Goal: Information Seeking & Learning: Learn about a topic

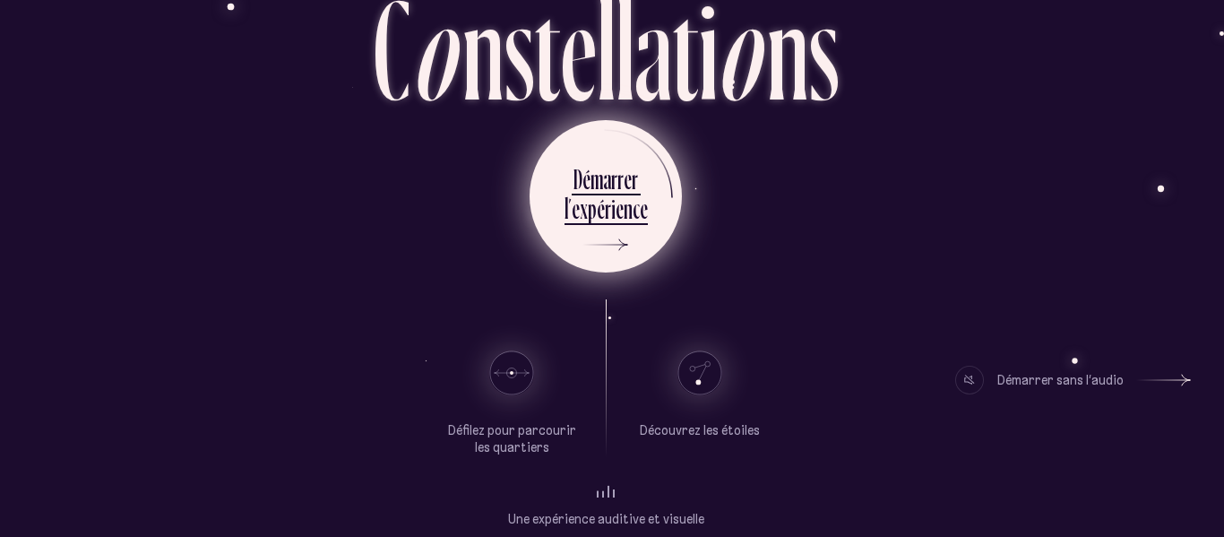
scroll to position [133, 6]
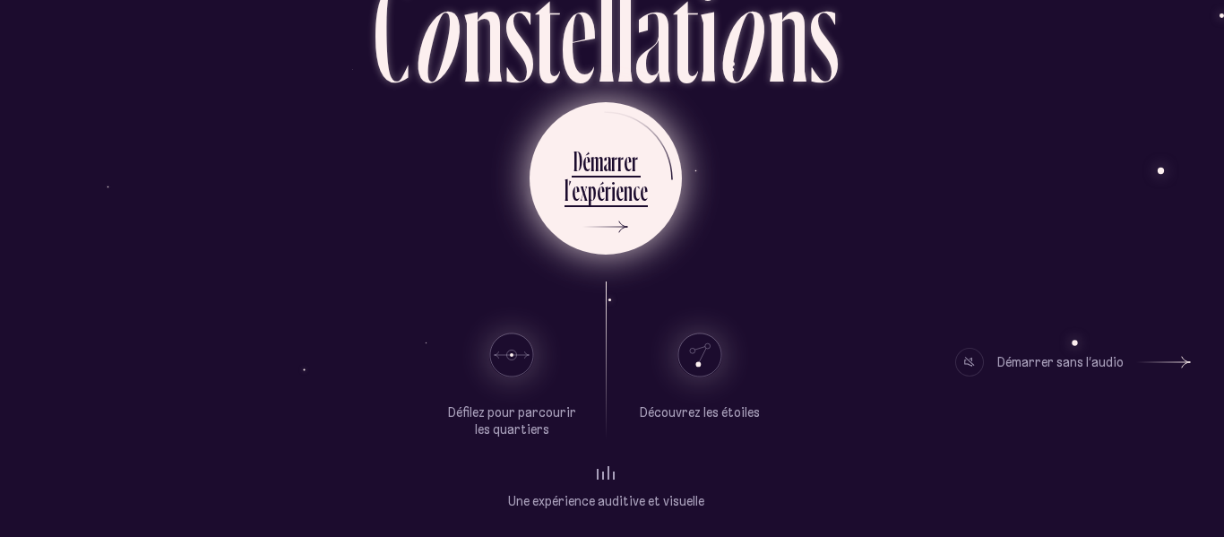
click at [638, 258] on div "Oeuvre littéraire hypermédiatique C o n s t e l l a t i o n s D é m a r r e r l…" at bounding box center [605, 135] width 1075 height 537
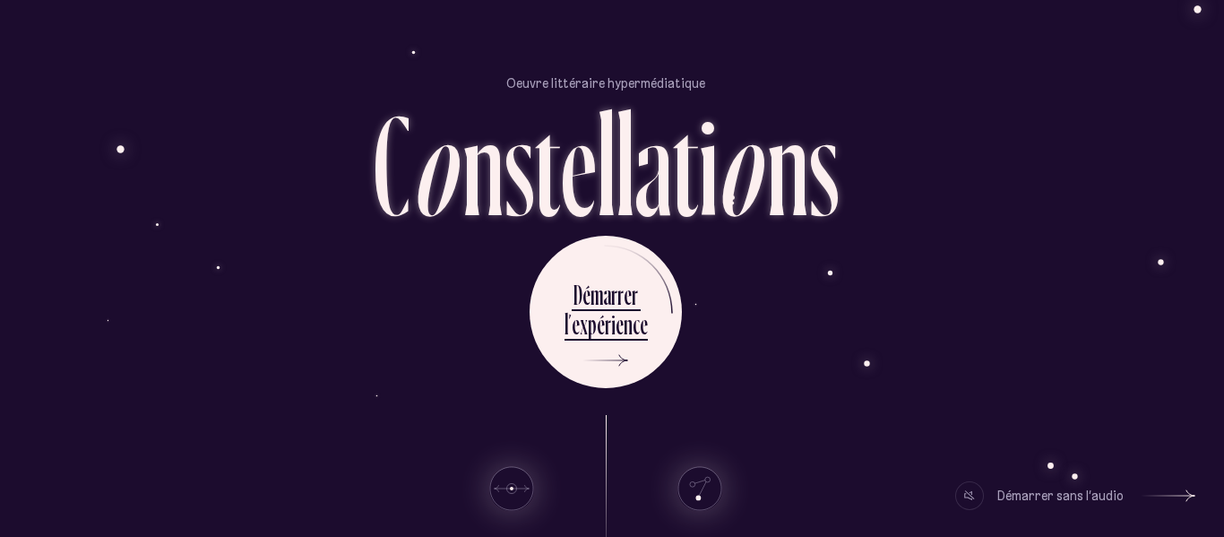
click at [1141, 486] on icon at bounding box center [1168, 495] width 54 height 134
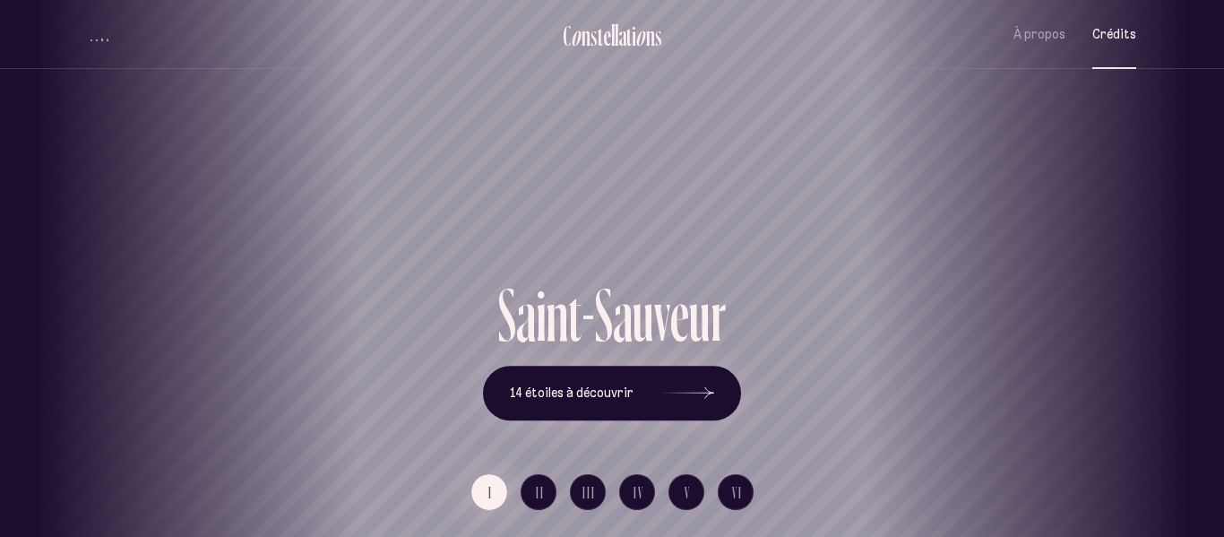
click at [1130, 47] on button "Crédits" at bounding box center [1114, 34] width 44 height 42
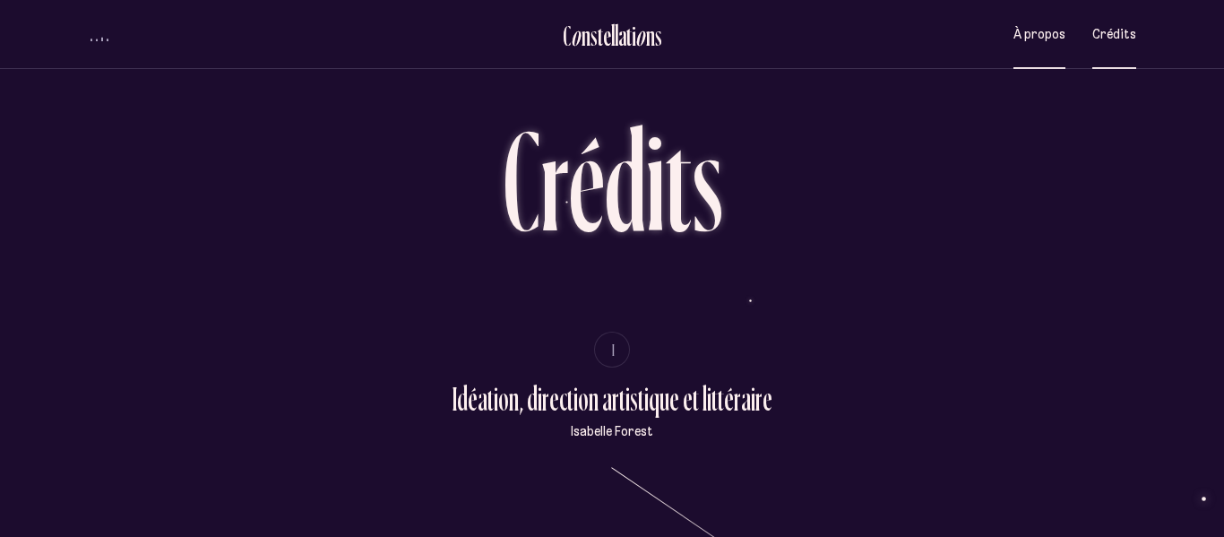
click at [1045, 37] on span "À propos" at bounding box center [1039, 34] width 52 height 15
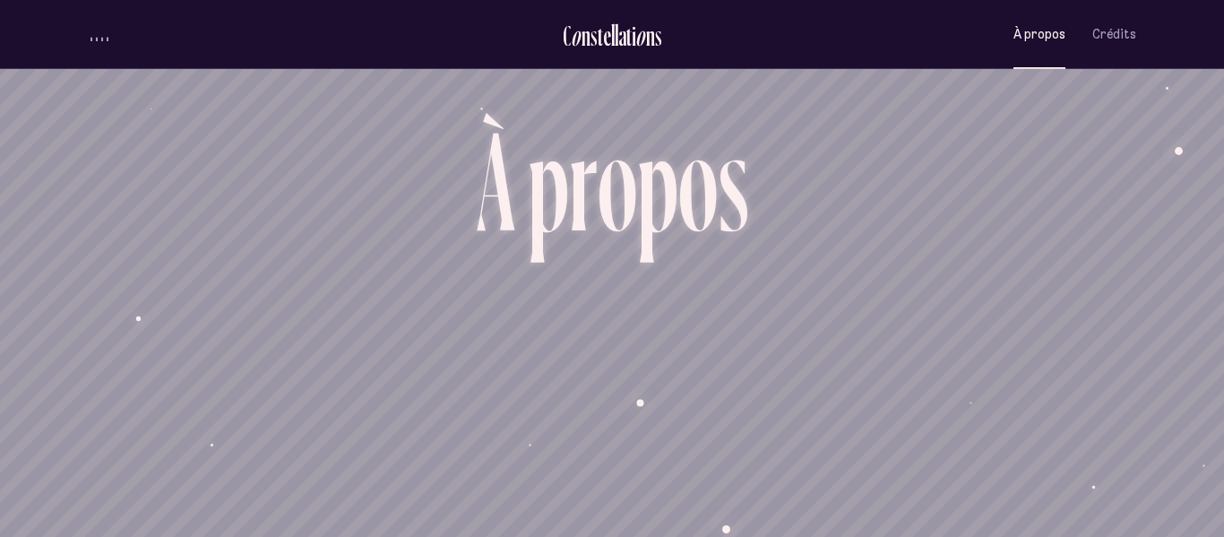
click at [1041, 31] on span "À propos" at bounding box center [1039, 34] width 52 height 15
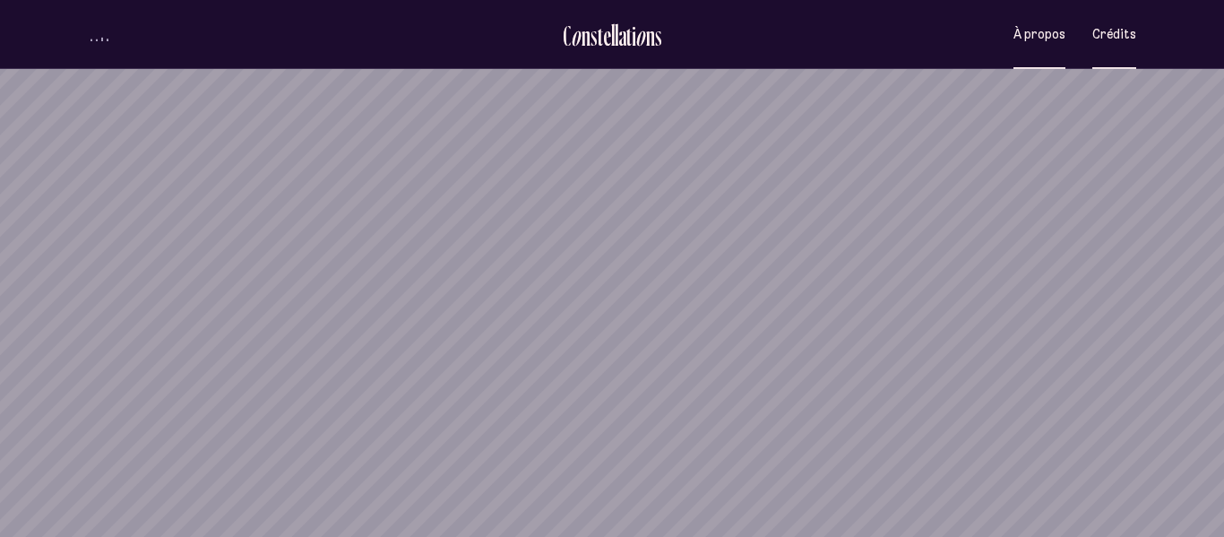
click at [1134, 42] on button "Crédits" at bounding box center [1114, 34] width 44 height 42
click at [1099, 39] on span "Crédits" at bounding box center [1114, 34] width 44 height 15
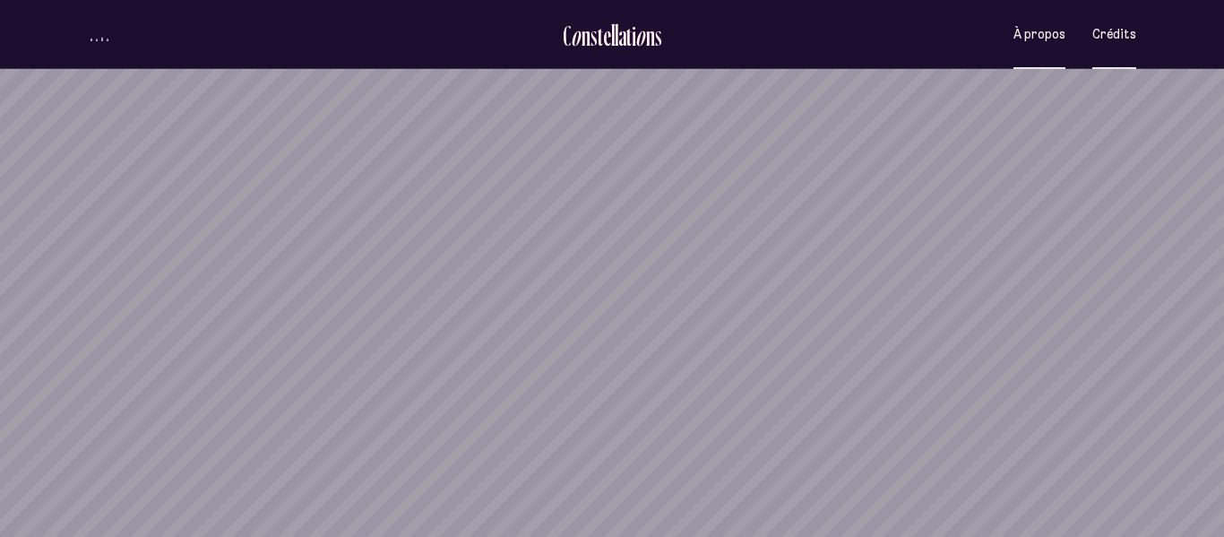
click at [1099, 39] on span "Crédits" at bounding box center [1114, 34] width 44 height 15
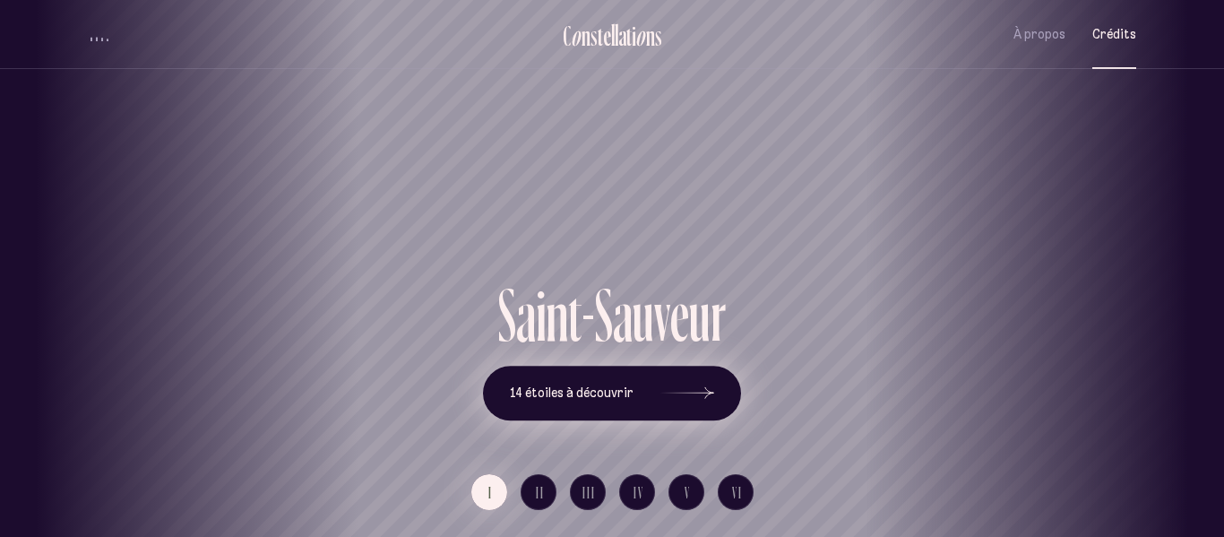
click at [652, 379] on button "14 étoiles à découvrir" at bounding box center [612, 393] width 258 height 56
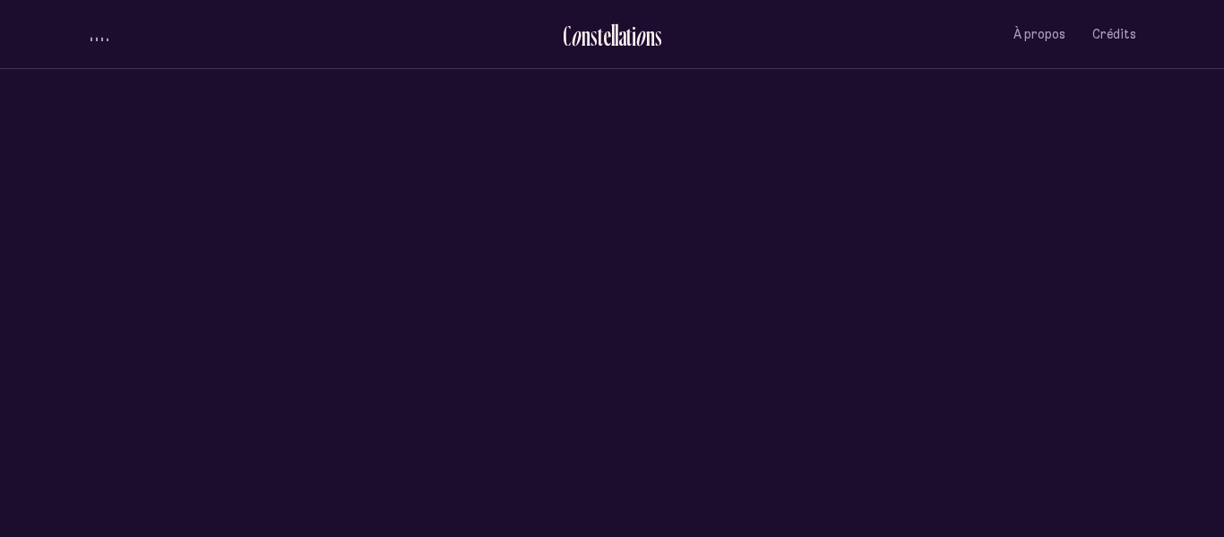
click at [735, 0] on html "Loader C o n s t e l l a t i o n s [GEOGRAPHIC_DATA] À propos Crédits Menu Quar…" at bounding box center [612, 0] width 1224 height 0
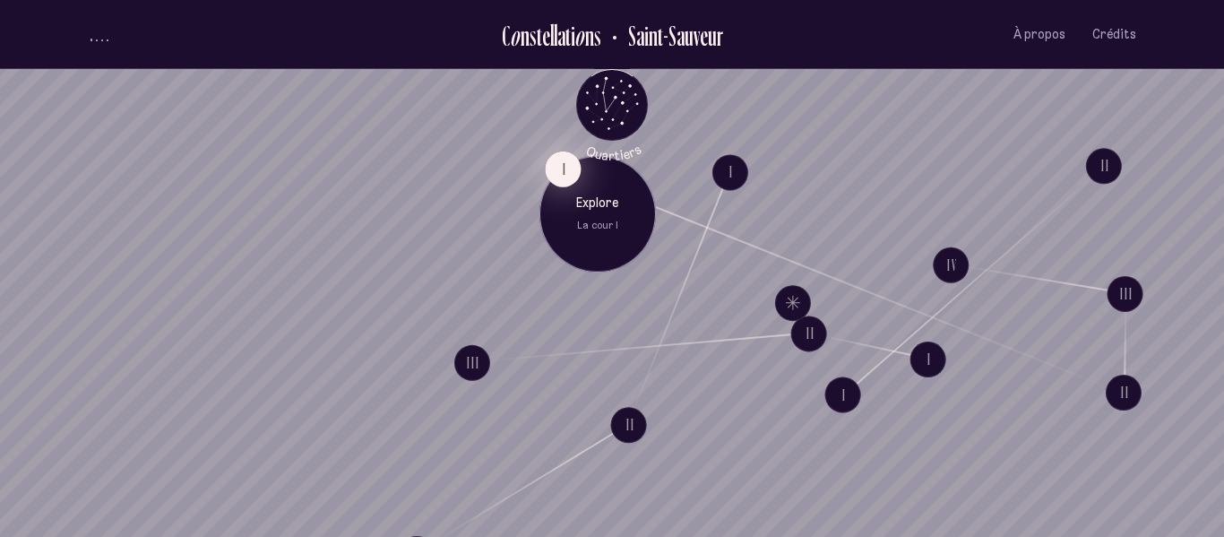
click at [557, 167] on button "I" at bounding box center [563, 168] width 36 height 36
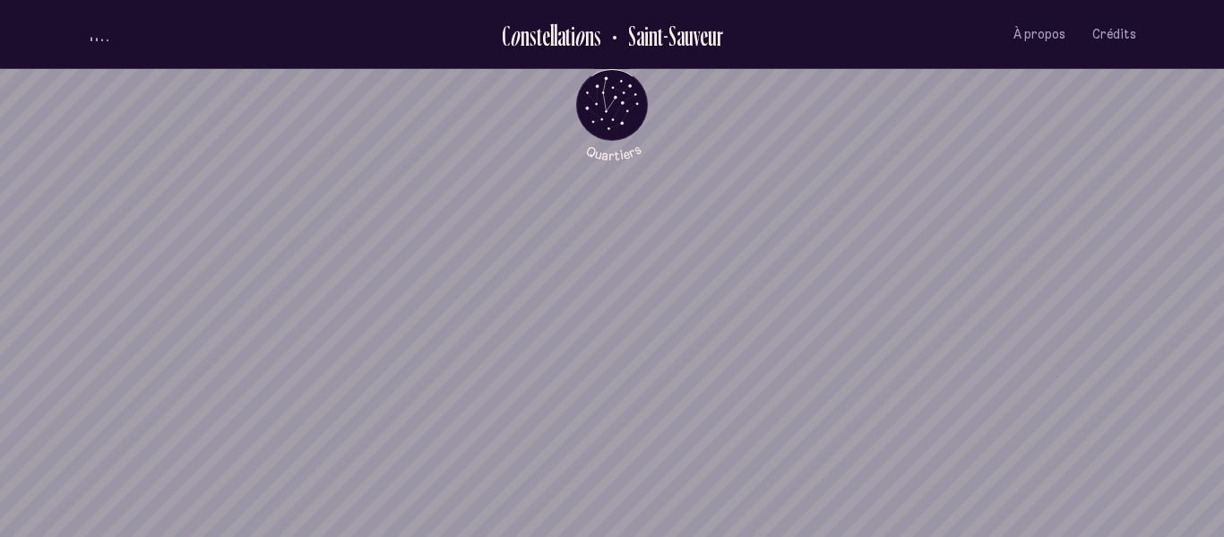
click at [557, 167] on div "Explore La cour I" at bounding box center [603, 223] width 116 height 116
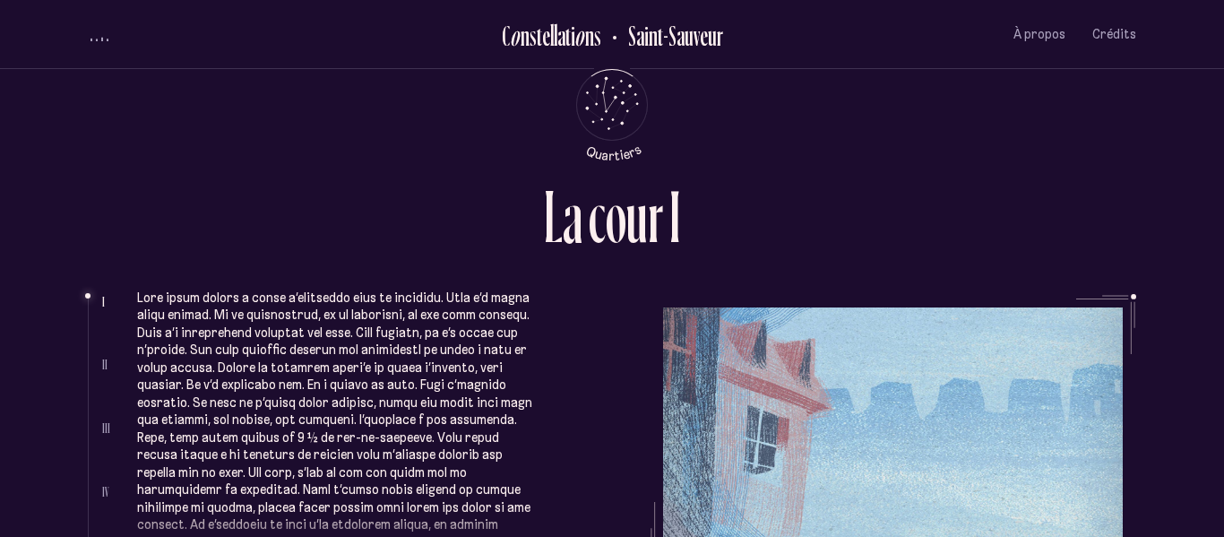
click at [1223, 221] on div "L a c o u r I I II III IV V Complètement sous le charme, elle avait signé le ba…" at bounding box center [612, 268] width 1224 height 537
drag, startPoint x: 1223, startPoint y: 222, endPoint x: 1221, endPoint y: 271, distance: 49.3
click at [1221, 271] on div "L a c o u r I I II III IV V Complètement sous le charme, elle avait signé le ba…" at bounding box center [612, 268] width 1224 height 537
drag, startPoint x: 1213, startPoint y: 431, endPoint x: 1223, endPoint y: 342, distance: 89.2
click at [1223, 342] on div "L a c o u r I I II III IV V Complètement sous le charme, elle avait signé le ba…" at bounding box center [612, 268] width 1224 height 537
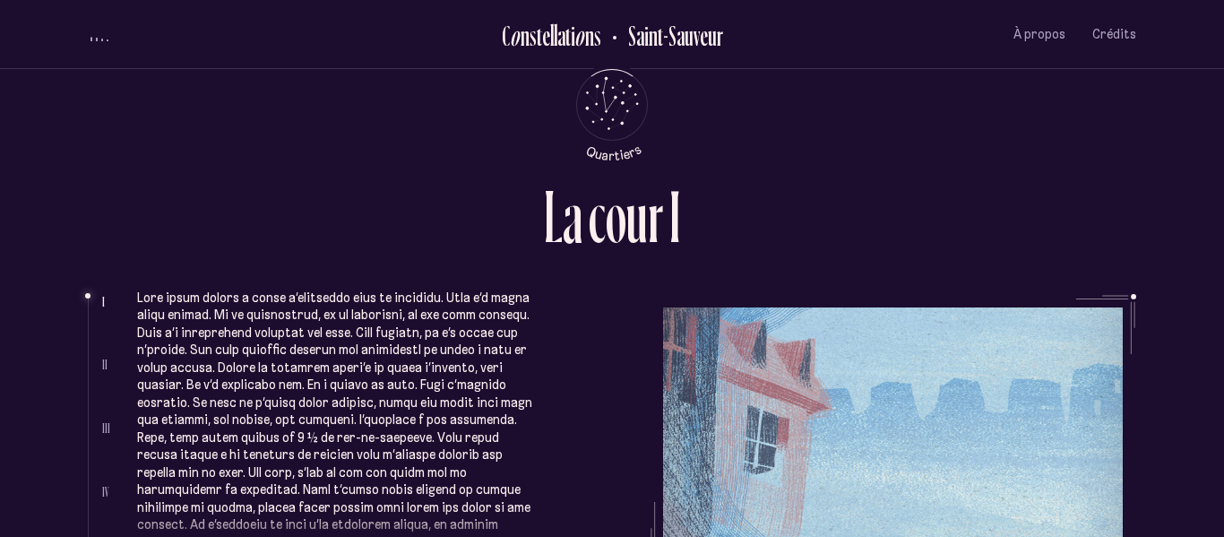
click at [886, 372] on ul "Complètement sous le charme, elle avait signé le bail sur-le-champ et ce havre …" at bounding box center [636, 428] width 999 height 269
click at [879, 384] on ul "Complètement sous le charme, elle avait signé le bail sur-le-champ et ce havre …" at bounding box center [636, 428] width 999 height 269
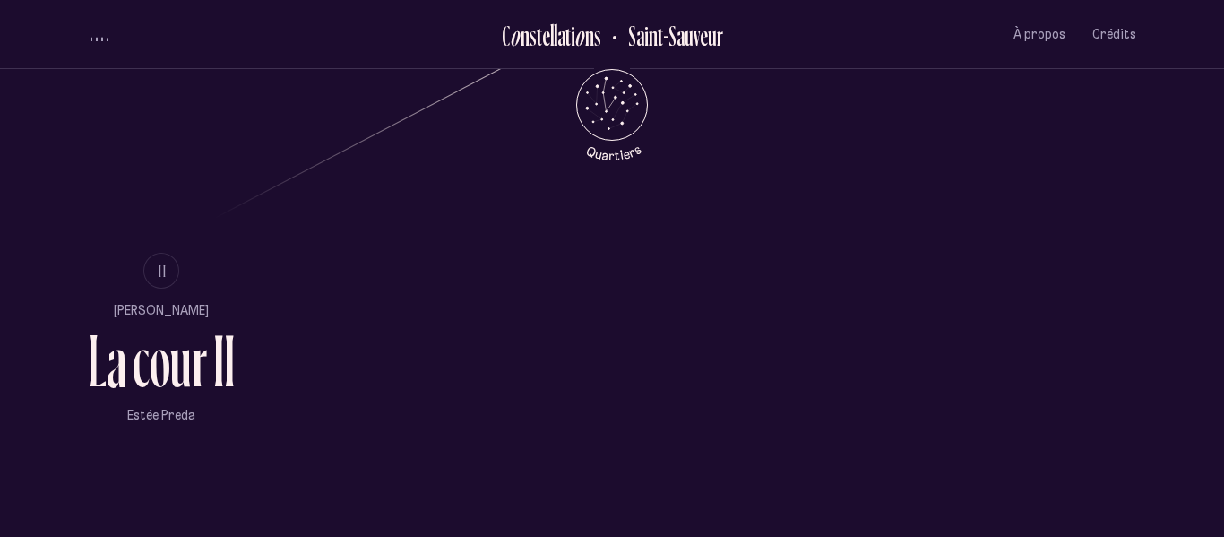
scroll to position [1063, 0]
click at [172, 292] on ul "II [PERSON_NAME] L a c o u r I I [PERSON_NAME]" at bounding box center [161, 337] width 147 height 172
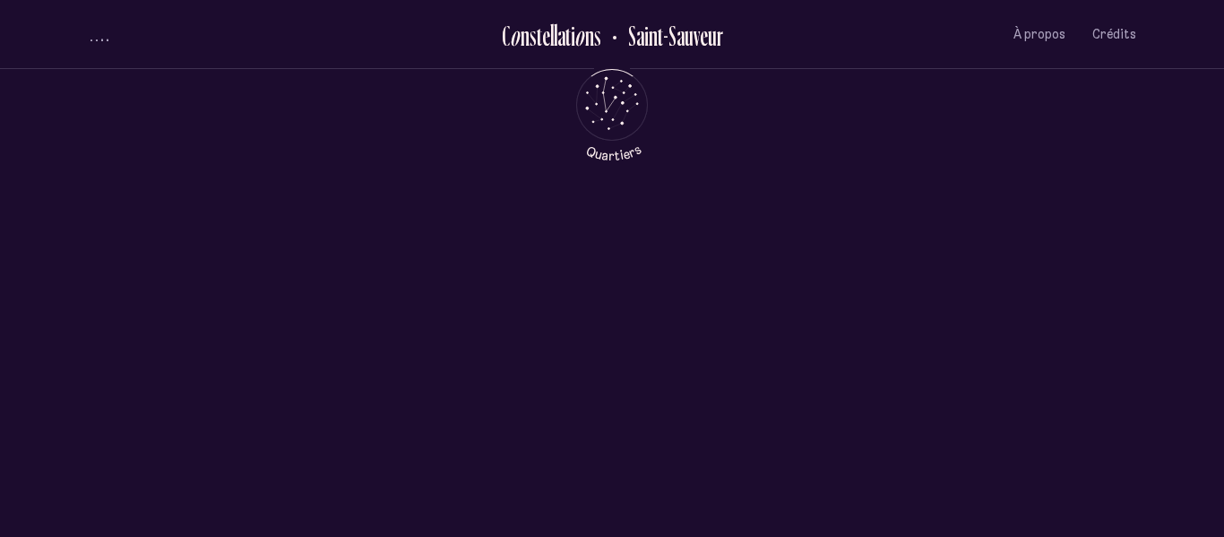
scroll to position [0, 0]
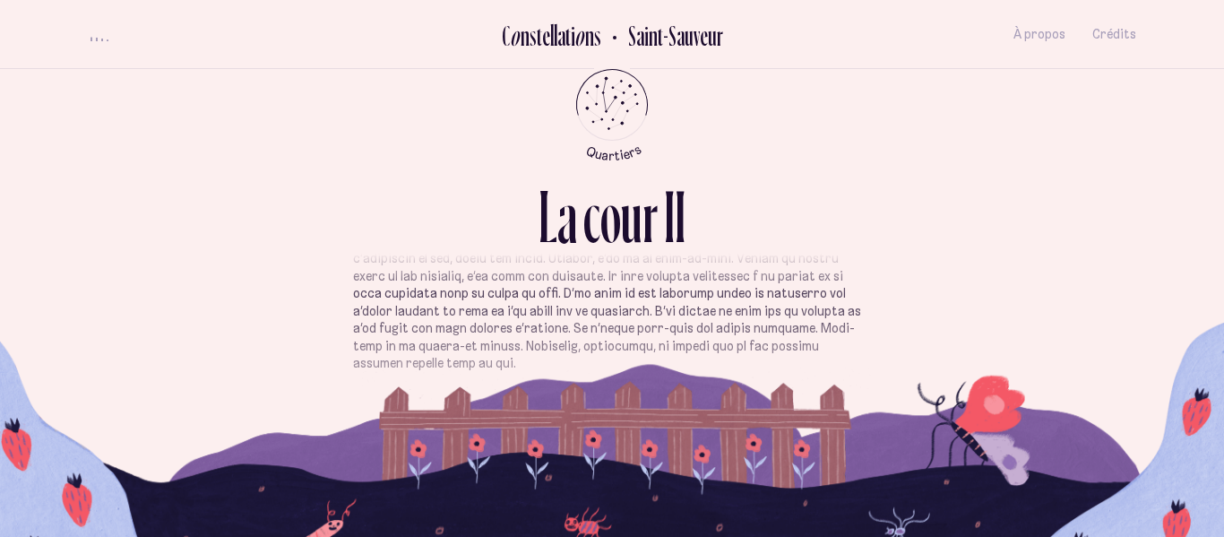
scroll to position [1042, 0]
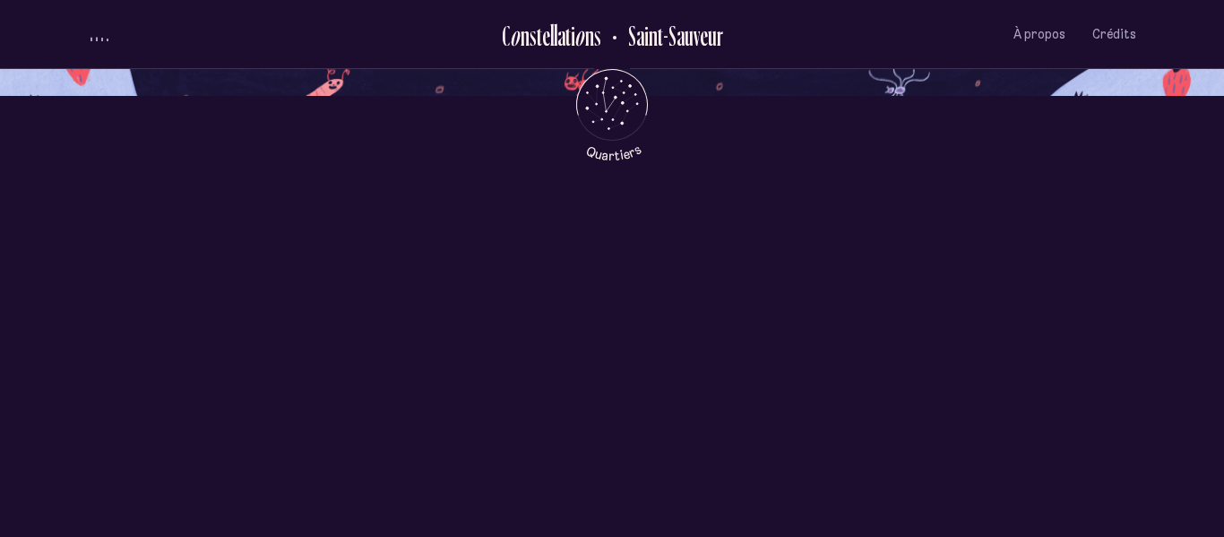
click at [760, 408] on div "[PERSON_NAME] [PERSON_NAME]" at bounding box center [612, 395] width 1224 height 330
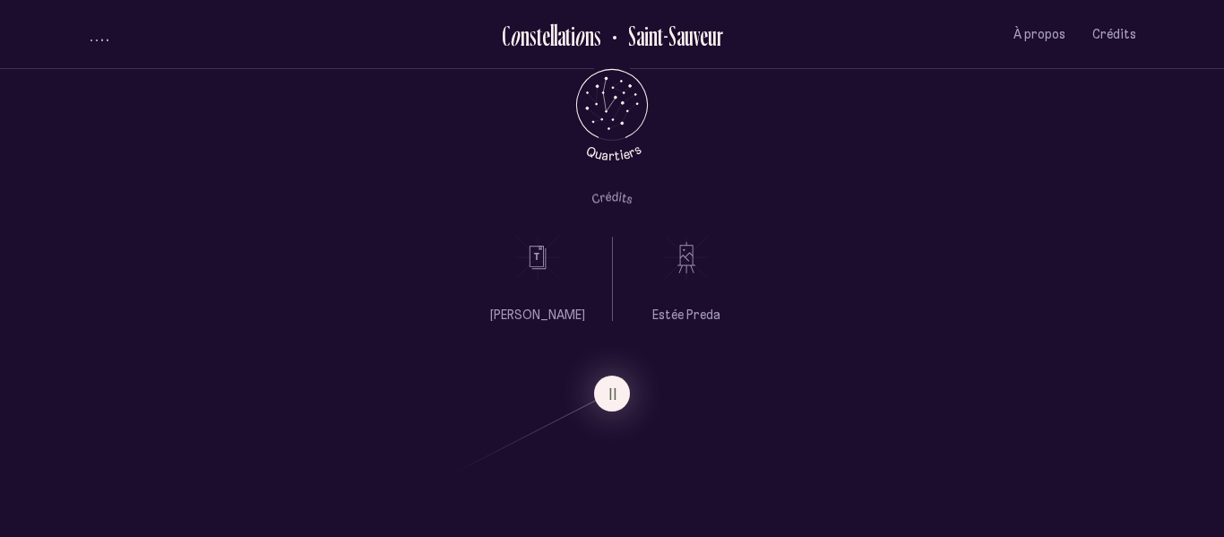
scroll to position [0, 0]
click at [612, 100] on icon "Retour au menu principal" at bounding box center [612, 103] width 54 height 54
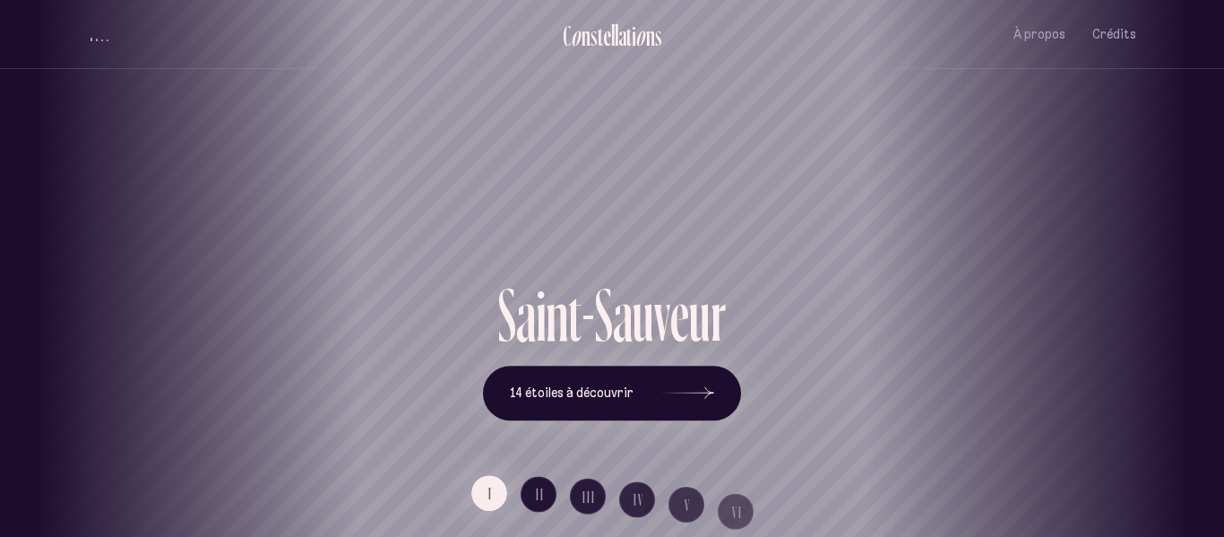
click at [622, 401] on div "[GEOGRAPHIC_DATA] [GEOGRAPHIC_DATA] [GEOGRAPHIC_DATA][PERSON_NAME][GEOGRAPHIC_D…" at bounding box center [612, 268] width 1224 height 537
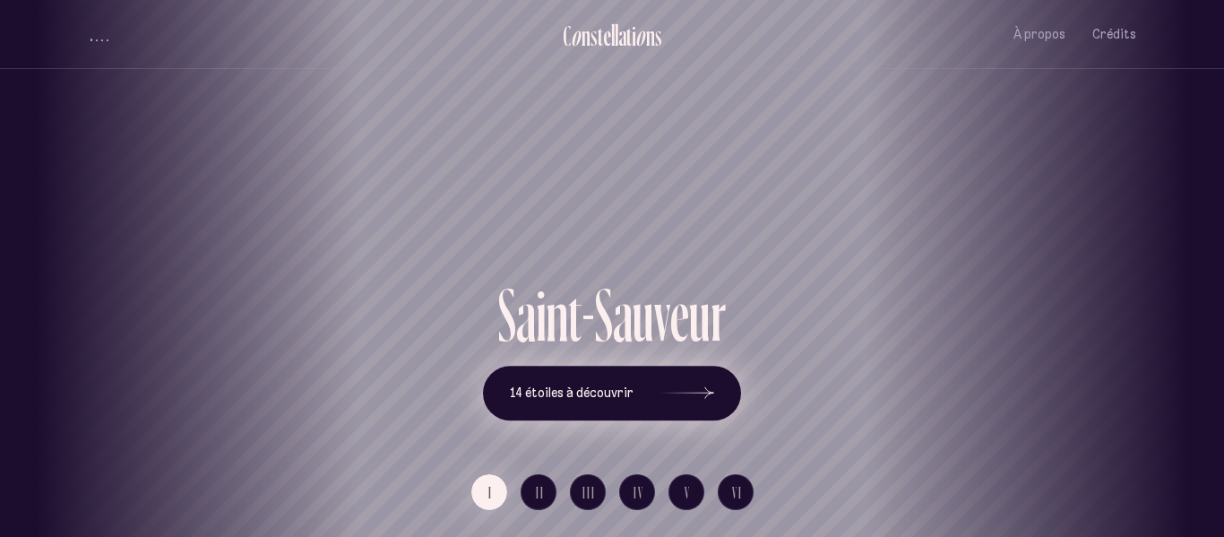
click at [622, 401] on button "14 étoiles à découvrir" at bounding box center [612, 393] width 258 height 56
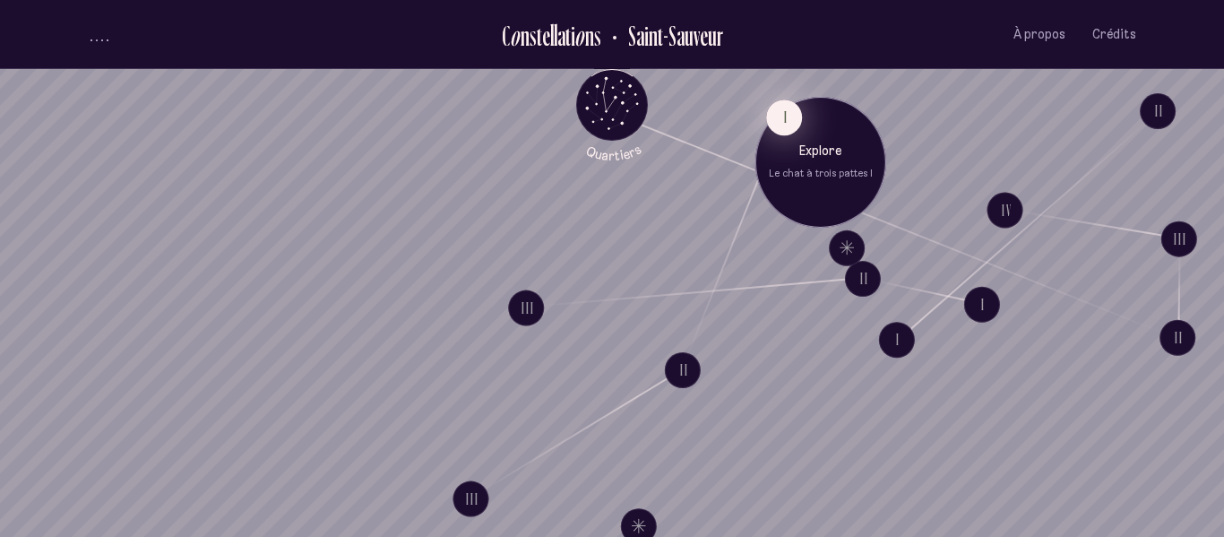
click at [786, 122] on button "I" at bounding box center [784, 117] width 36 height 36
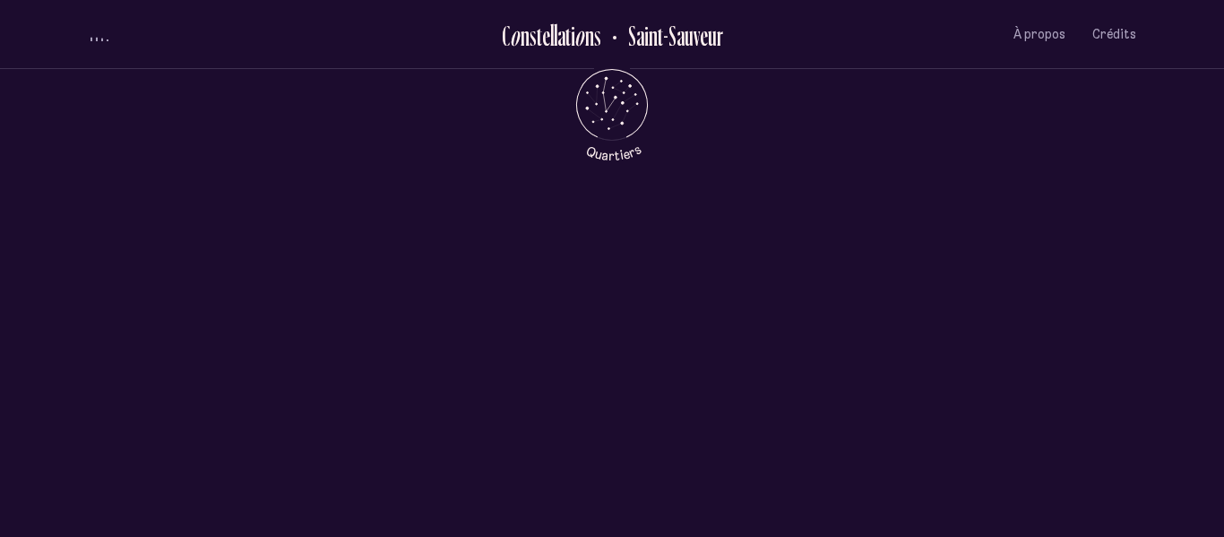
scroll to position [680, 0]
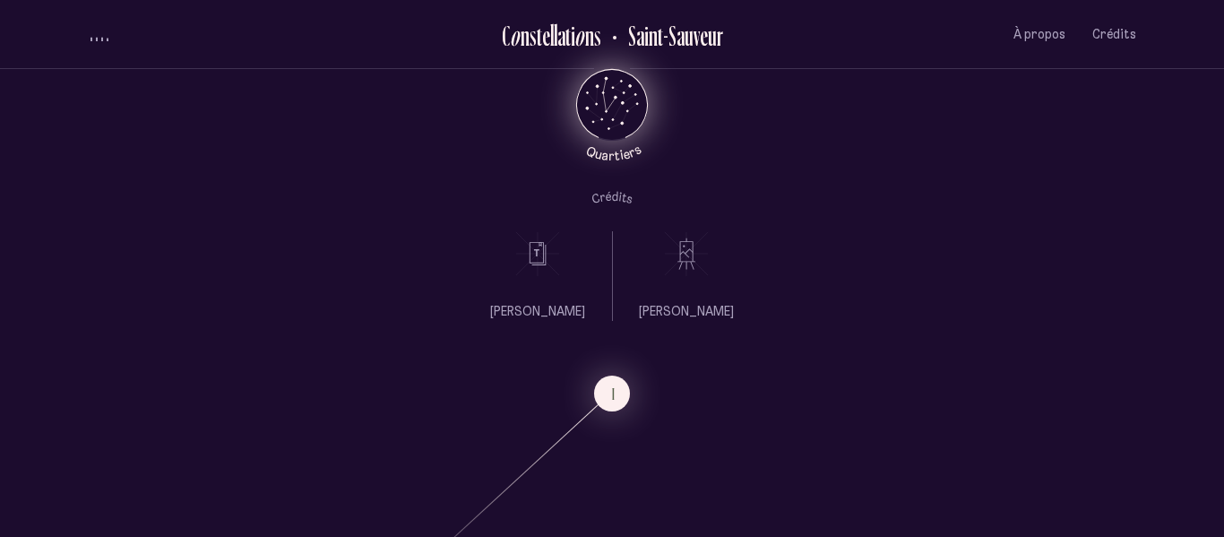
click at [617, 135] on icon "Quartiers" at bounding box center [612, 134] width 105 height 55
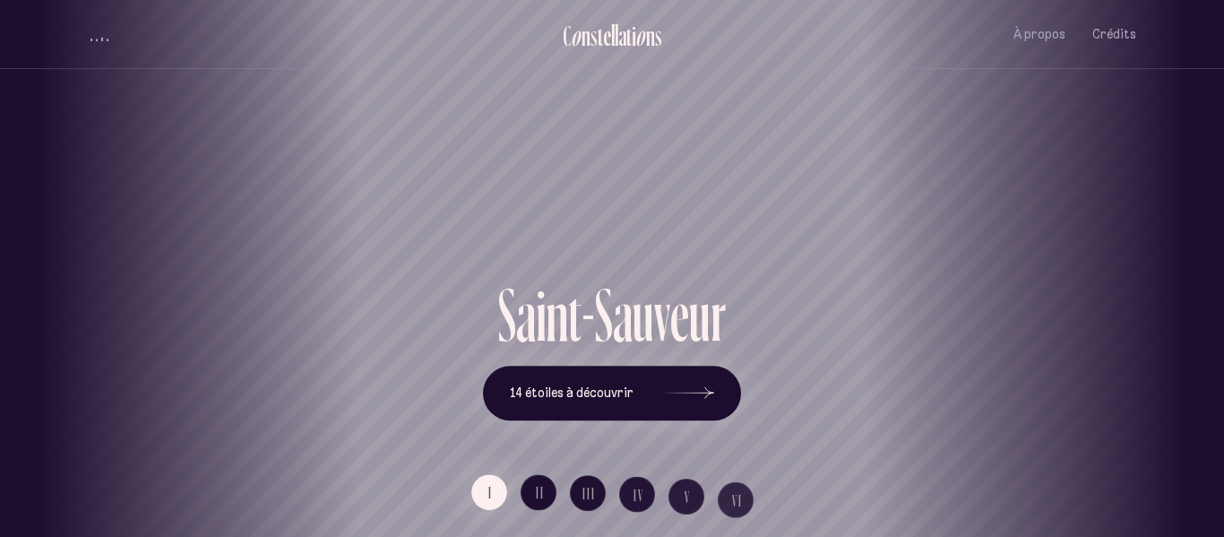
click at [639, 386] on div "[GEOGRAPHIC_DATA] [GEOGRAPHIC_DATA] [GEOGRAPHIC_DATA][PERSON_NAME][GEOGRAPHIC_D…" at bounding box center [612, 268] width 1224 height 537
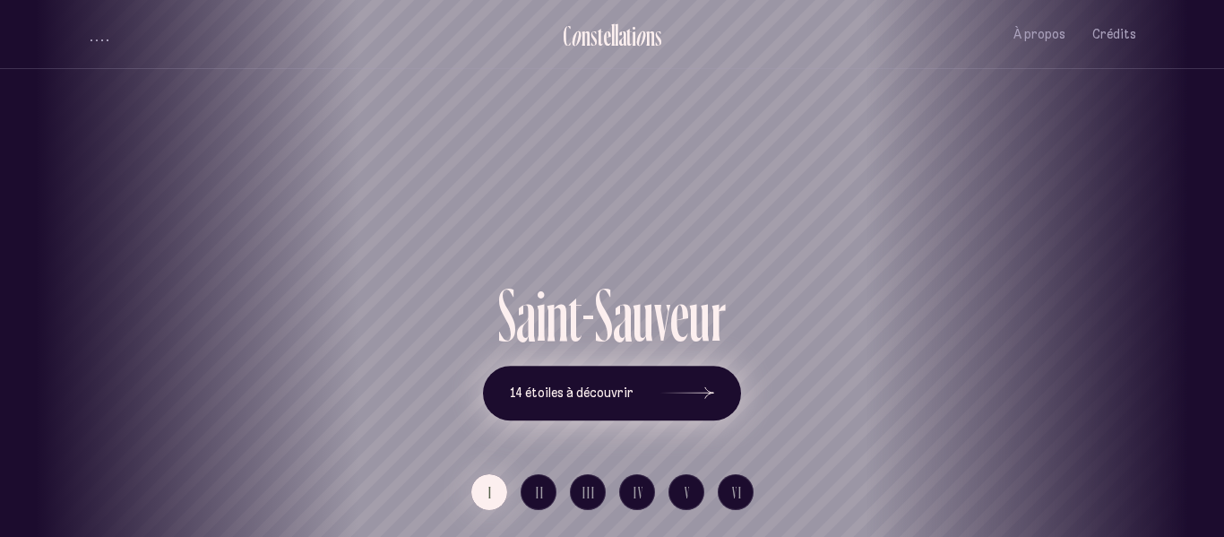
click at [639, 386] on button "14 étoiles à découvrir" at bounding box center [612, 393] width 258 height 56
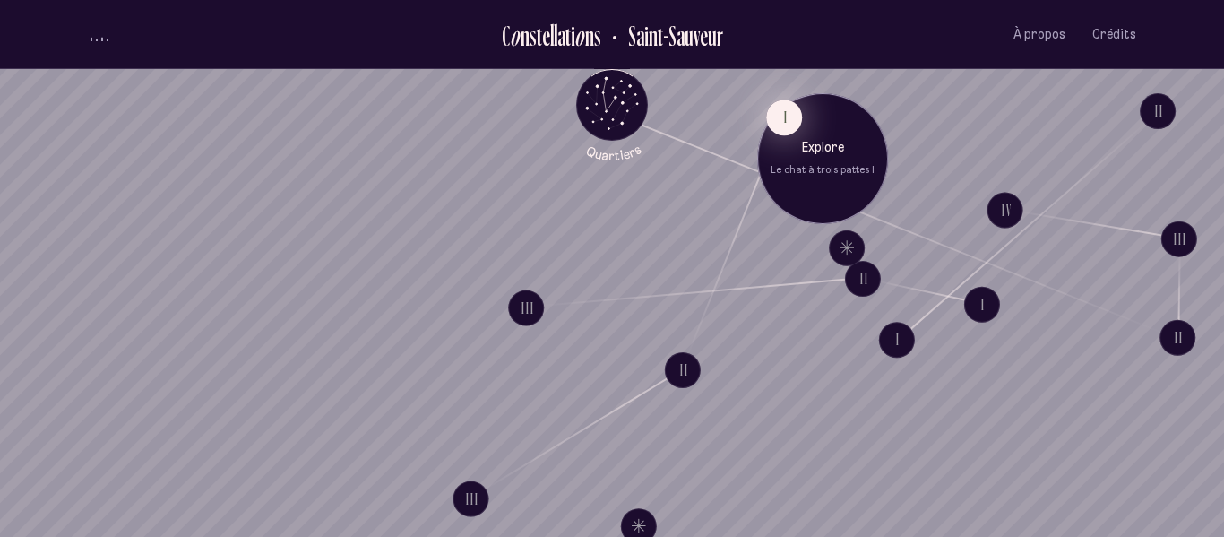
click at [796, 124] on button "I" at bounding box center [784, 117] width 36 height 36
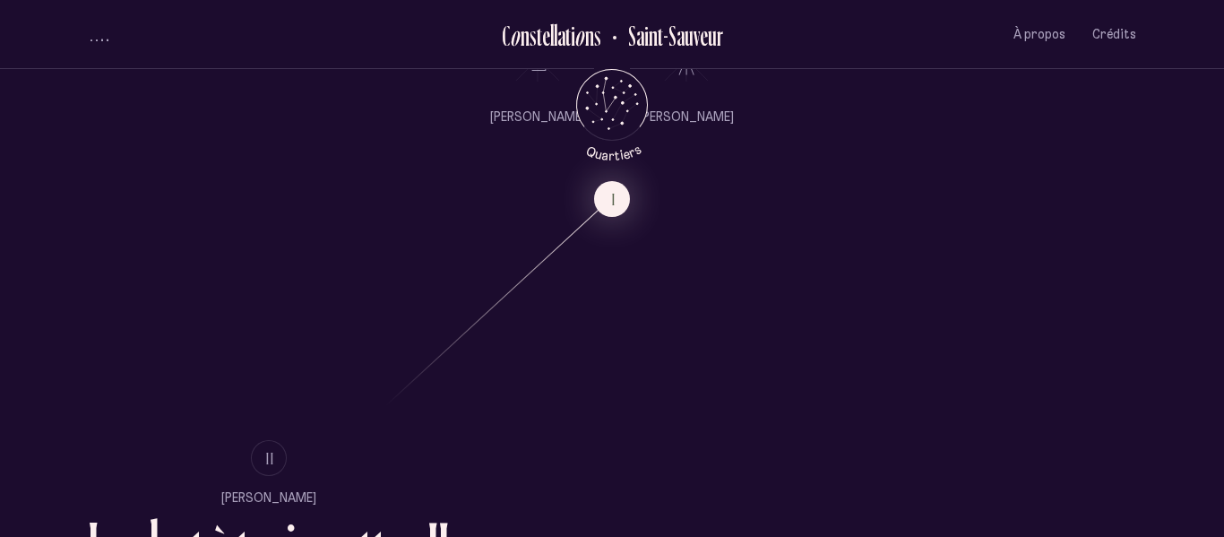
scroll to position [875, 0]
click at [260, 468] on button "II" at bounding box center [269, 457] width 36 height 36
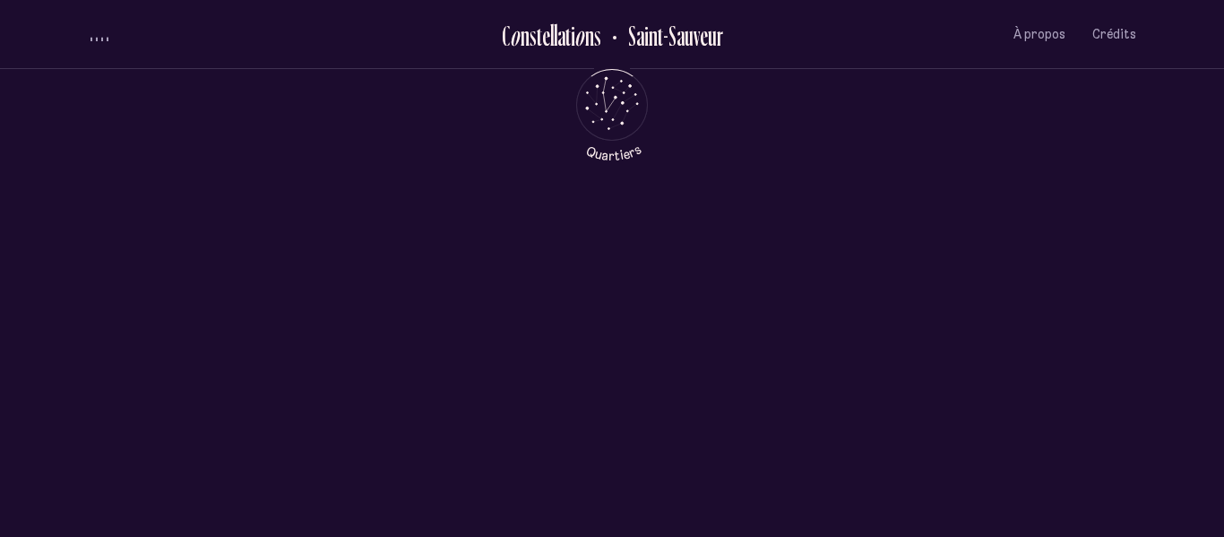
scroll to position [0, 0]
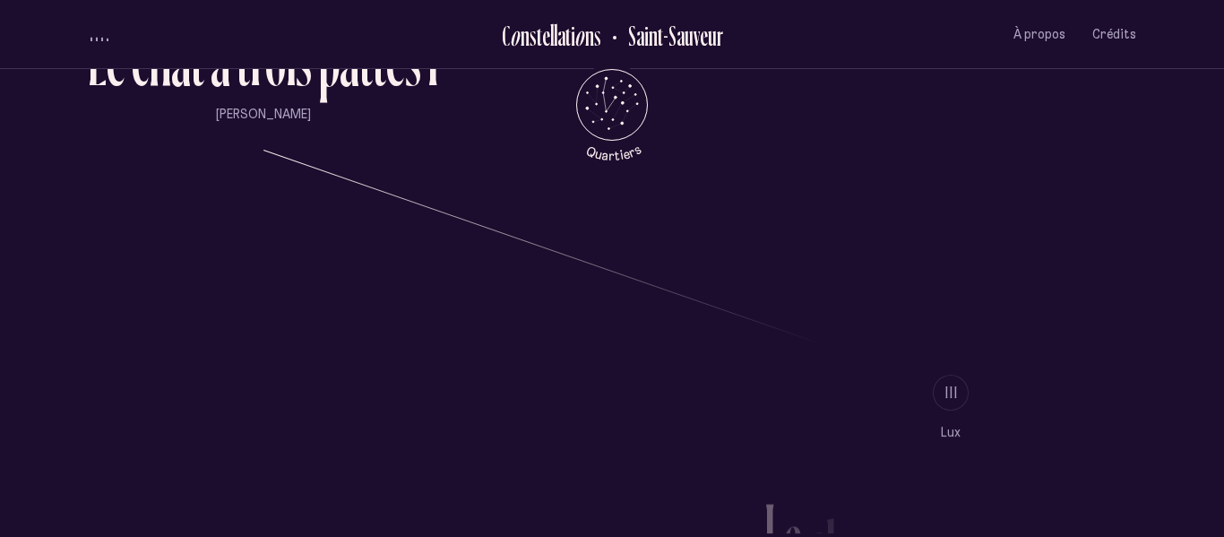
scroll to position [1369, 0]
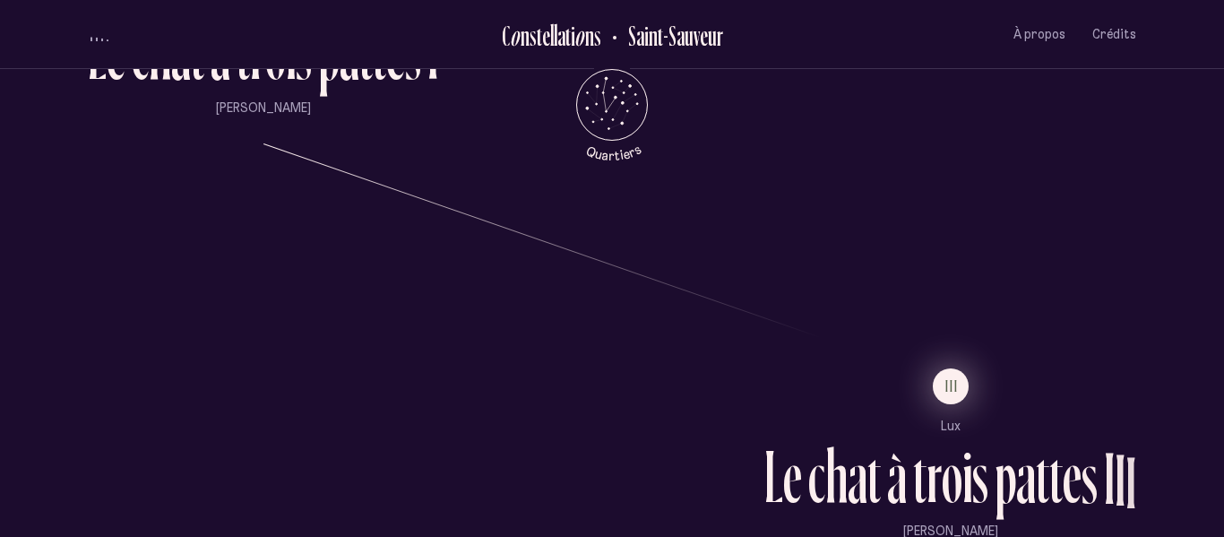
click at [943, 372] on button "III" at bounding box center [950, 386] width 36 height 36
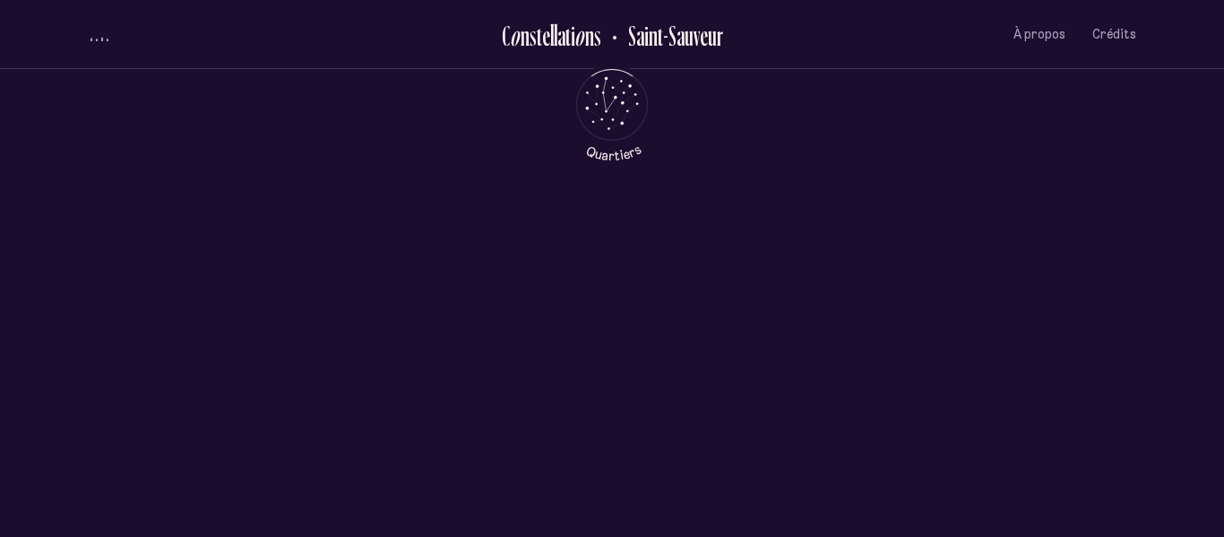
scroll to position [0, 0]
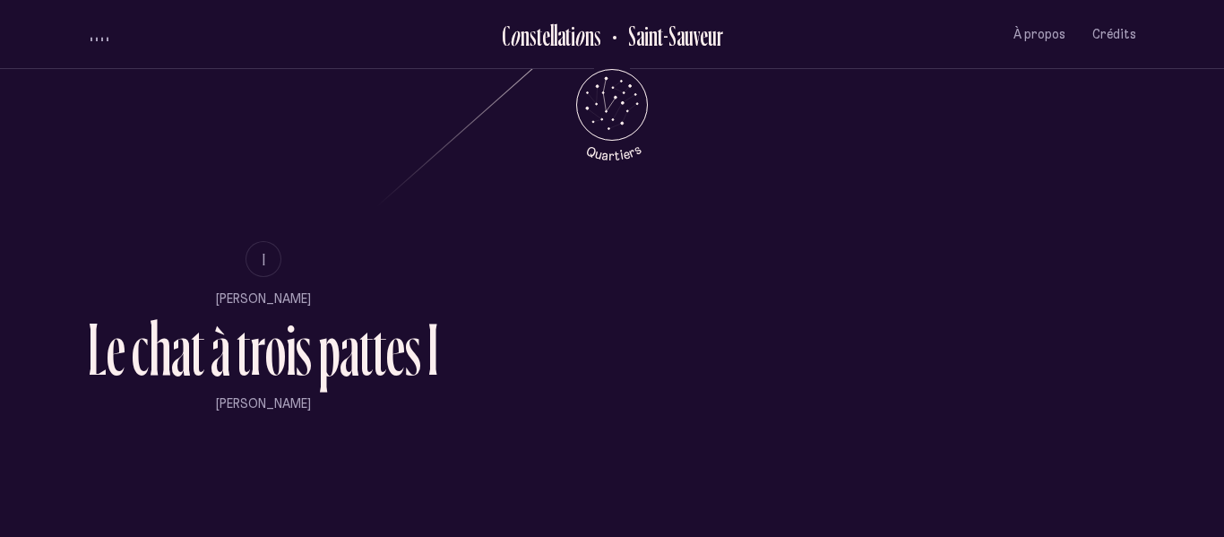
scroll to position [1078, 0]
